Goal: Task Accomplishment & Management: Use online tool/utility

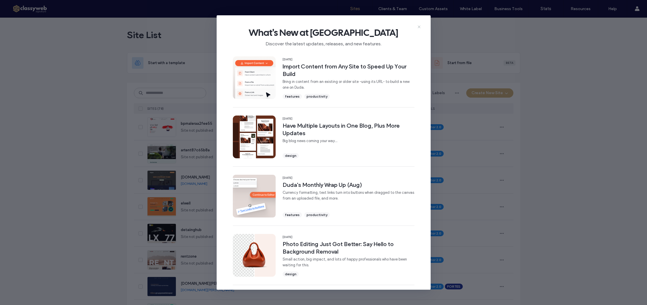
click at [420, 26] on use at bounding box center [419, 26] width 3 height 3
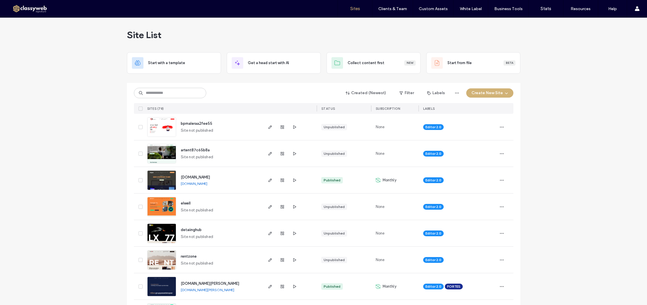
scroll to position [23, 0]
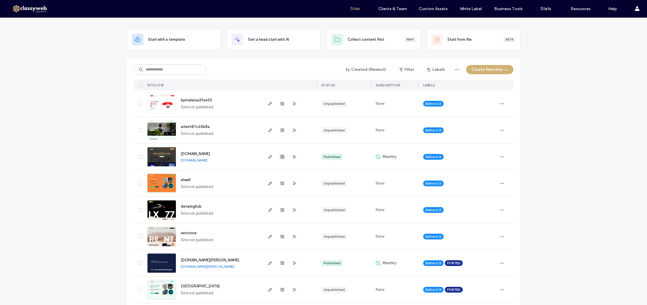
click at [280, 157] on use "button" at bounding box center [281, 156] width 3 height 3
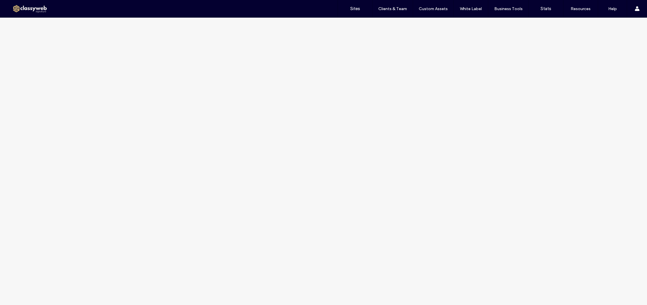
scroll to position [2, 0]
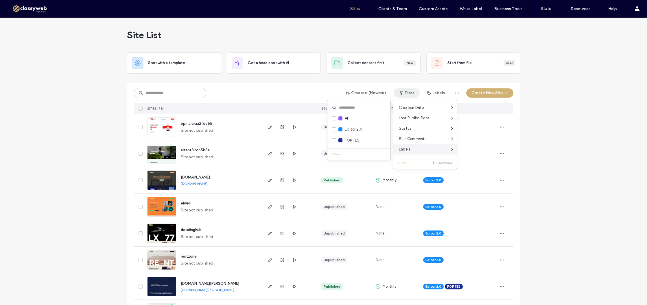
click at [413, 149] on div "Labels" at bounding box center [425, 149] width 64 height 10
click at [341, 141] on div at bounding box center [340, 140] width 4 height 4
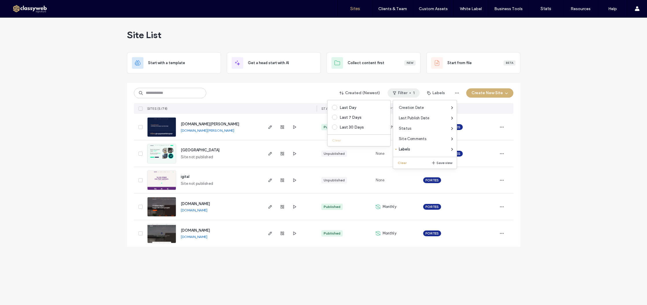
click at [620, 114] on div "Site List Start with a template Get a head start with AI Collect content first …" at bounding box center [323, 162] width 647 height 288
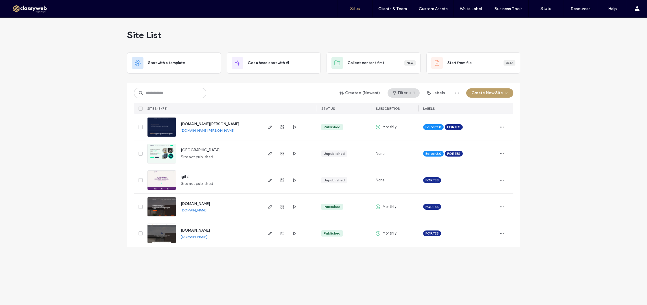
click at [509, 94] on button "Create New Site" at bounding box center [489, 92] width 47 height 9
click at [497, 134] on div "Get a head start with AI" at bounding box center [508, 134] width 41 height 6
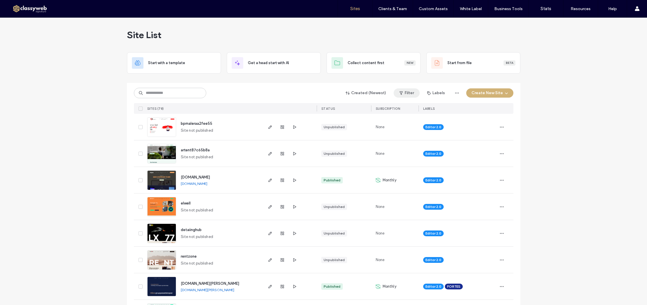
click at [395, 93] on button "Filter" at bounding box center [407, 92] width 26 height 9
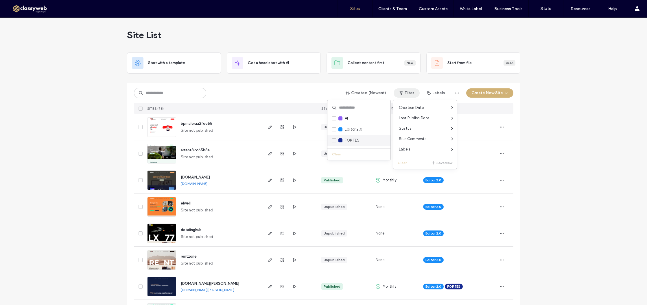
click at [343, 143] on div "FORTES" at bounding box center [348, 141] width 21 height 6
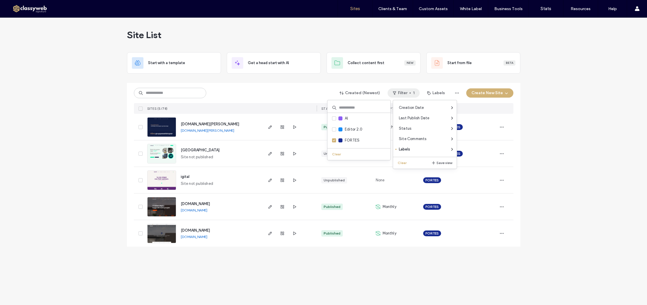
drag, startPoint x: 77, startPoint y: 160, endPoint x: 89, endPoint y: 160, distance: 12.1
click at [77, 160] on div "Site List Start with a template Get a head start with AI Collect content first …" at bounding box center [323, 162] width 647 height 288
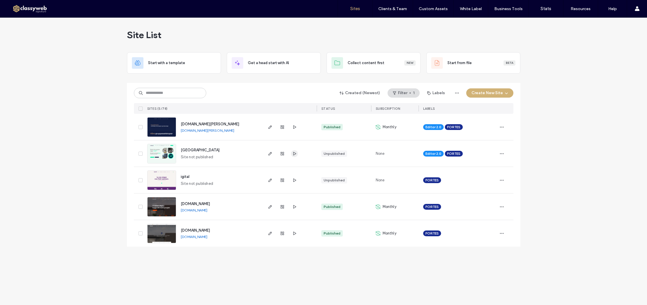
click at [292, 153] on icon "button" at bounding box center [294, 154] width 5 height 5
